Goal: Information Seeking & Learning: Compare options

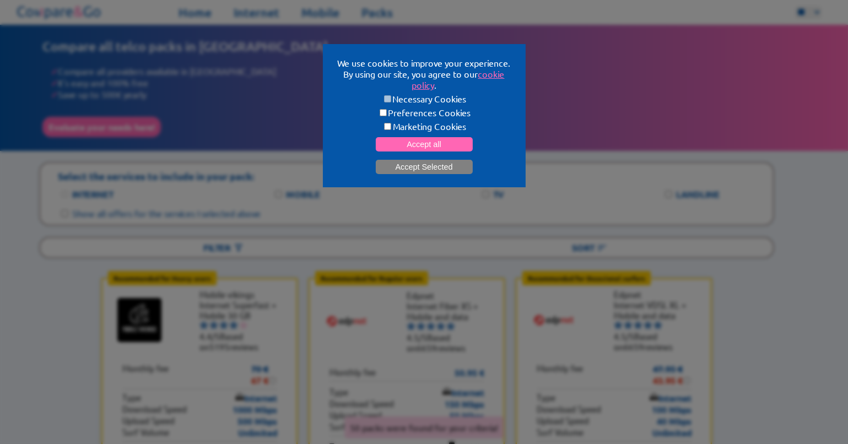
click at [422, 166] on button "Accept Selected" at bounding box center [424, 167] width 97 height 14
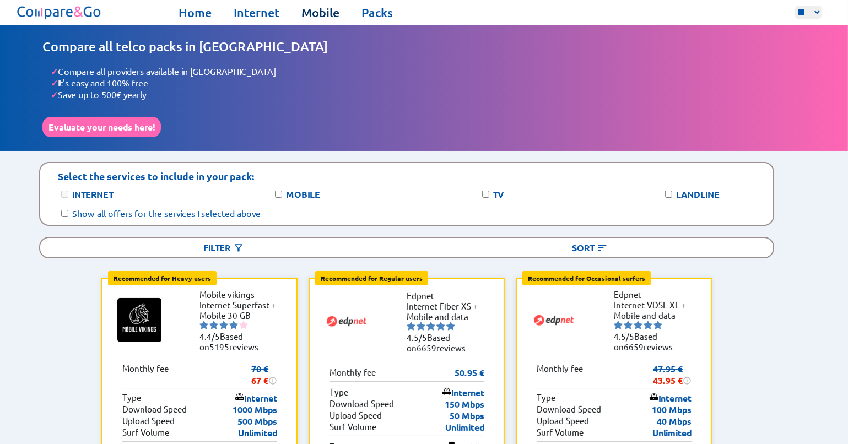
click at [317, 13] on link "Mobile" at bounding box center [320, 12] width 38 height 15
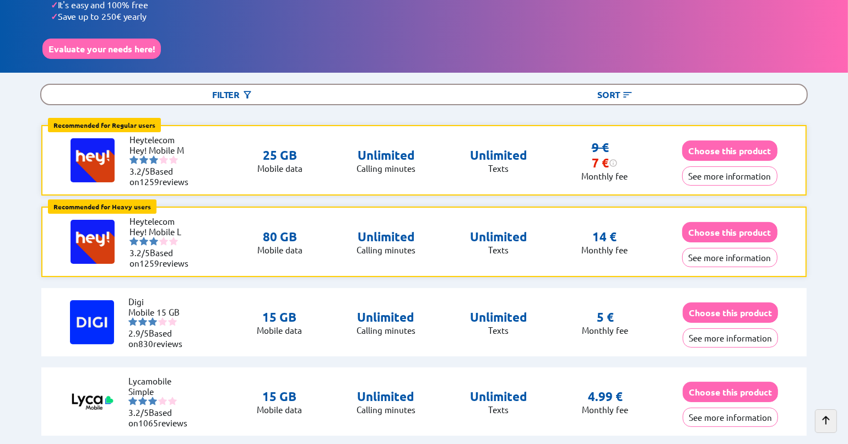
scroll to position [73, 0]
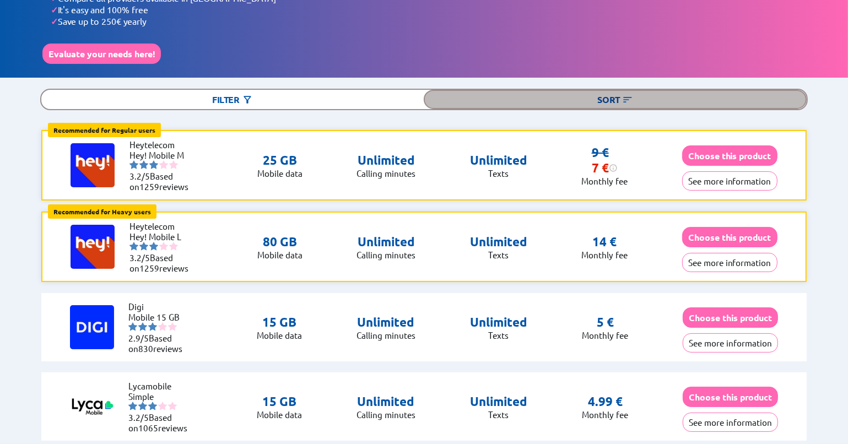
click at [619, 99] on div "Sort" at bounding box center [615, 99] width 382 height 19
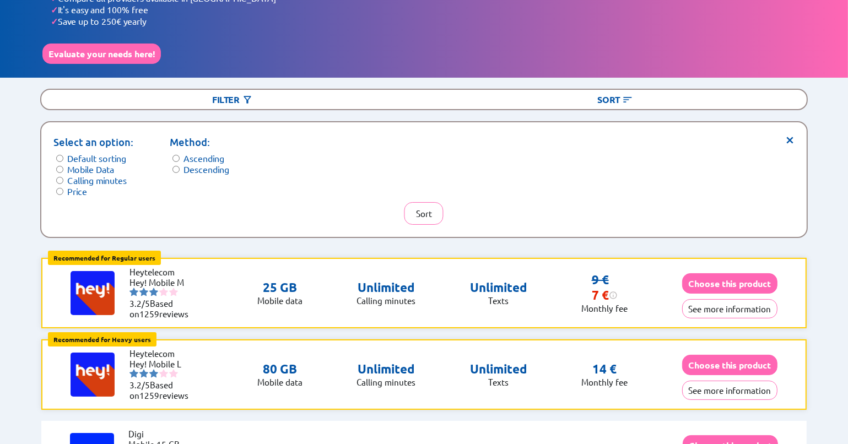
click at [789, 134] on span "×" at bounding box center [789, 138] width 9 height 8
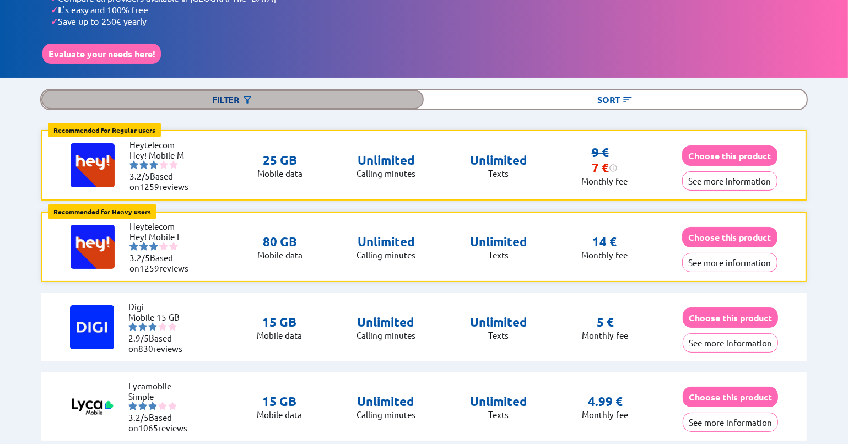
click at [252, 98] on img at bounding box center [247, 99] width 11 height 11
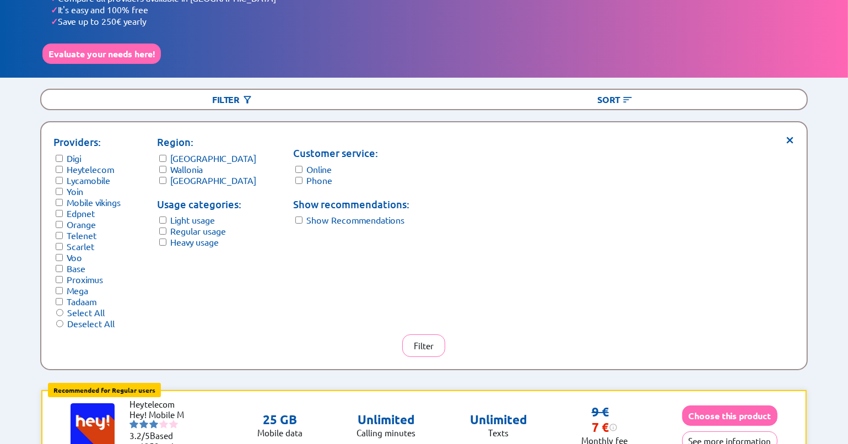
click at [497, 57] on div "Compare mobile plans in [GEOGRAPHIC_DATA] ✓ Compare all providers available in …" at bounding box center [423, 14] width 763 height 99
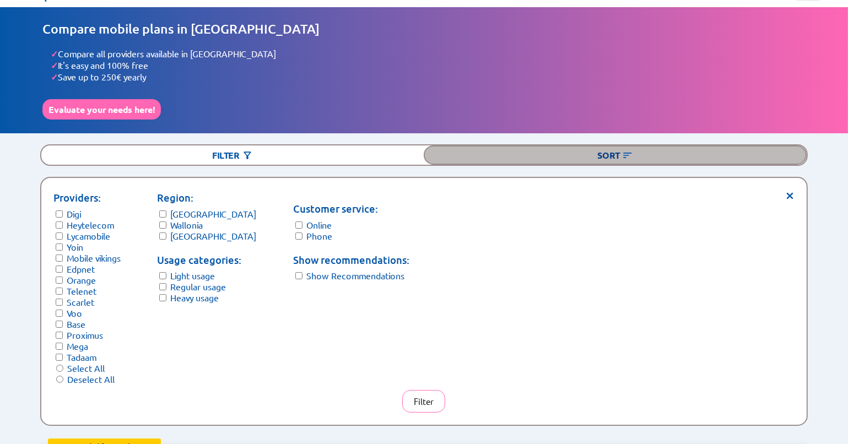
scroll to position [0, 0]
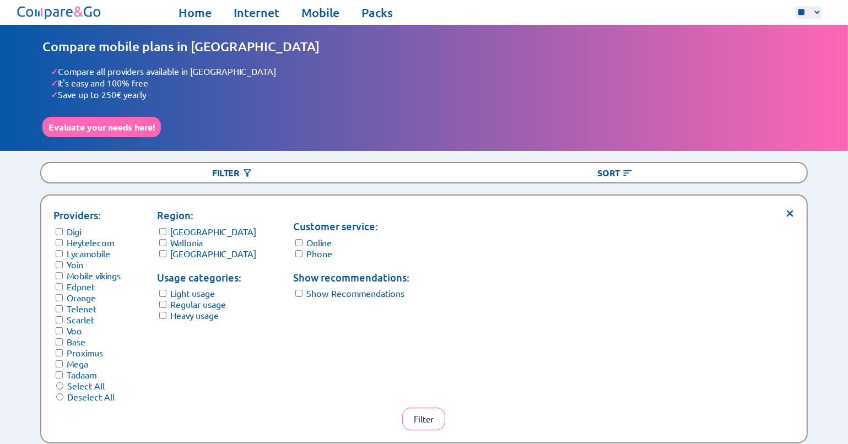
click at [787, 209] on span "×" at bounding box center [789, 212] width 9 height 8
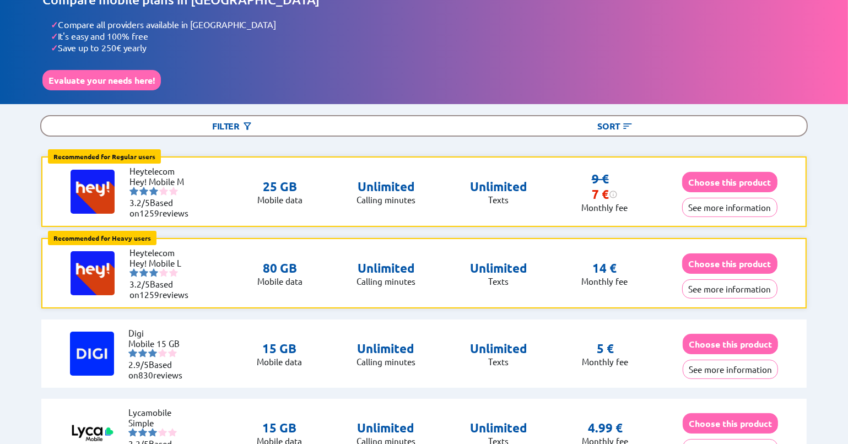
scroll to position [147, 0]
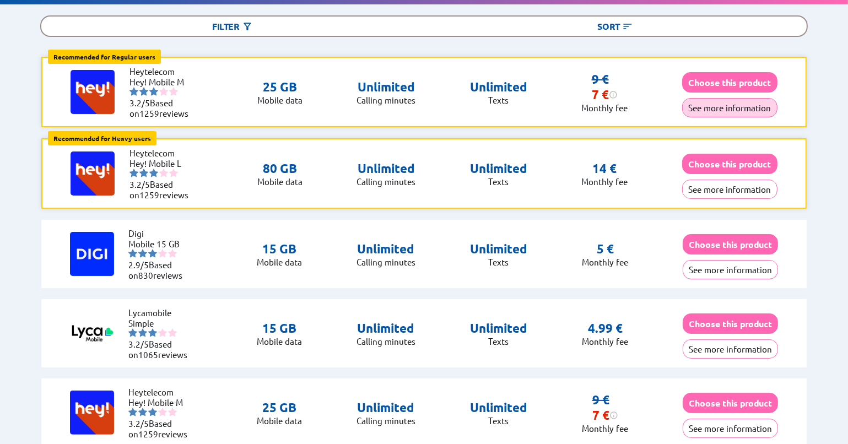
click at [722, 106] on button "See more information" at bounding box center [729, 107] width 95 height 19
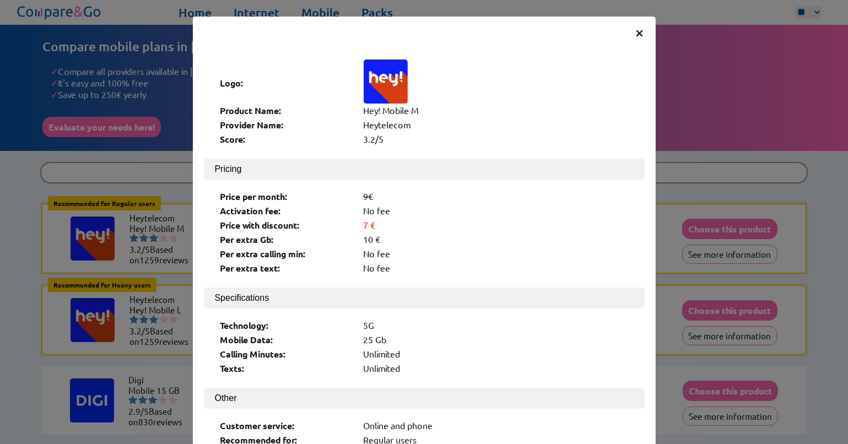
click at [635, 34] on span "×" at bounding box center [639, 32] width 9 height 20
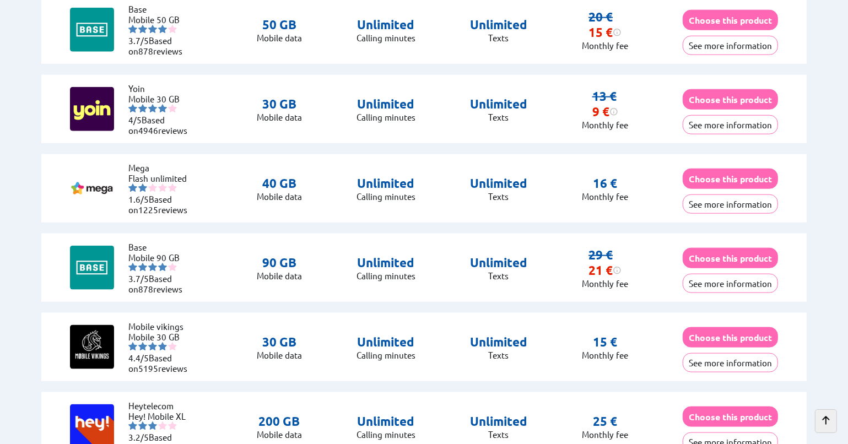
scroll to position [1323, 0]
